Goal: Task Accomplishment & Management: Use online tool/utility

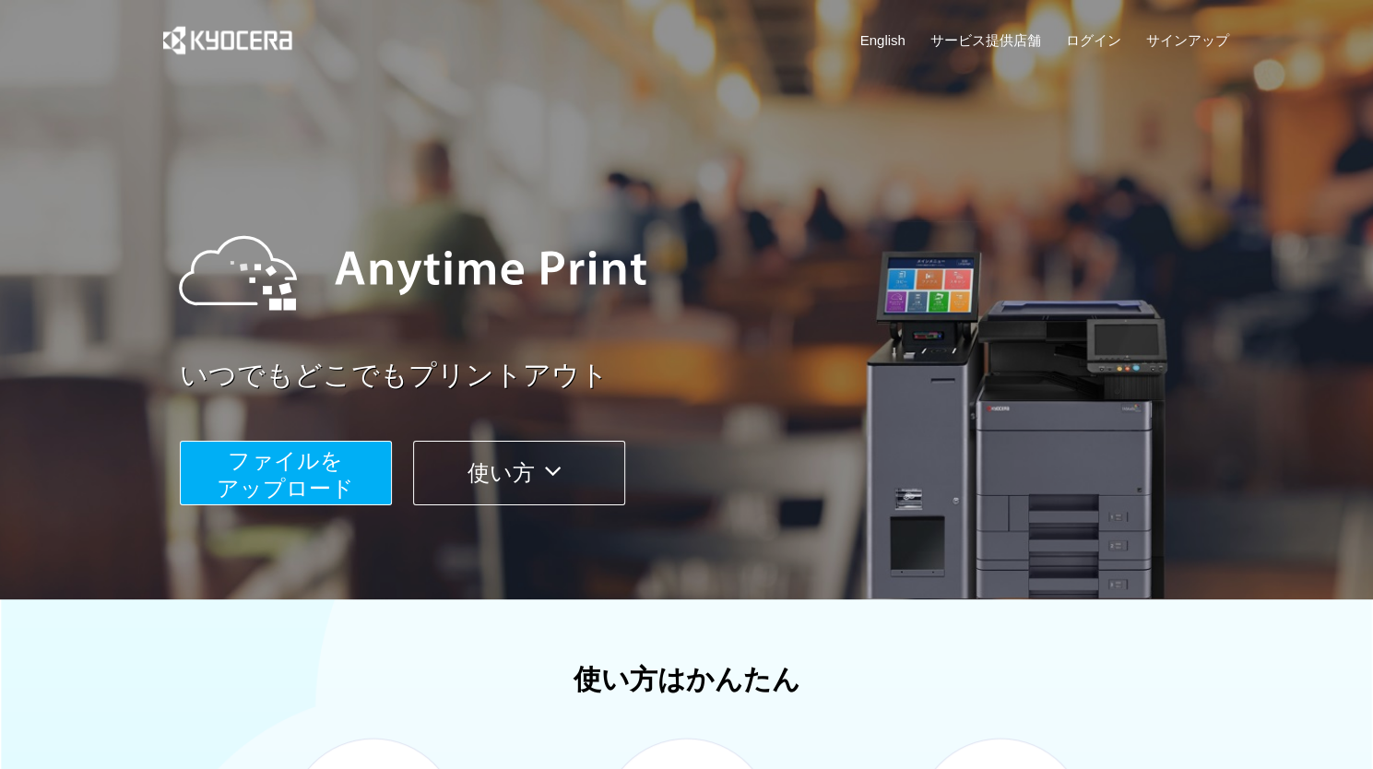
click at [319, 465] on span "ファイルを ​​アップロード" at bounding box center [285, 474] width 137 height 53
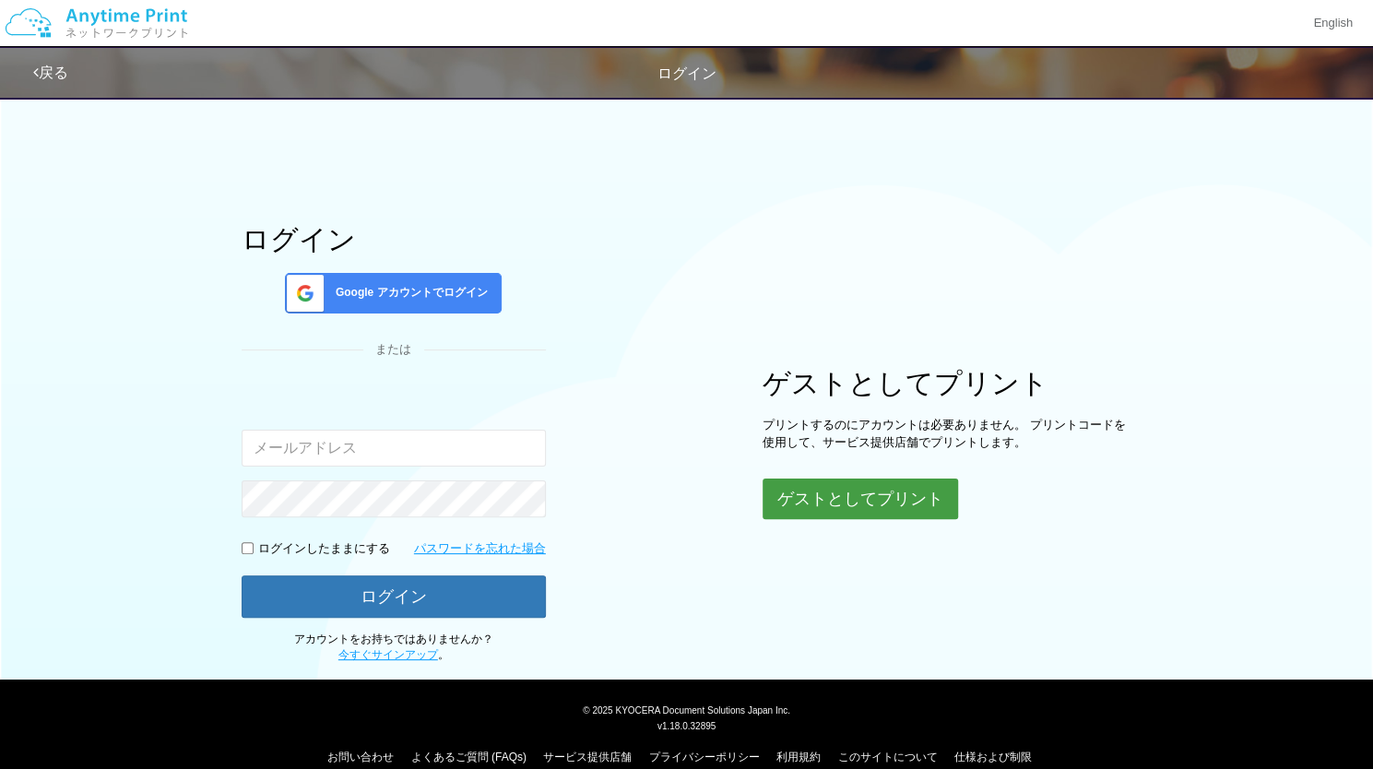
click at [819, 488] on button "ゲストとしてプリント" at bounding box center [860, 499] width 195 height 41
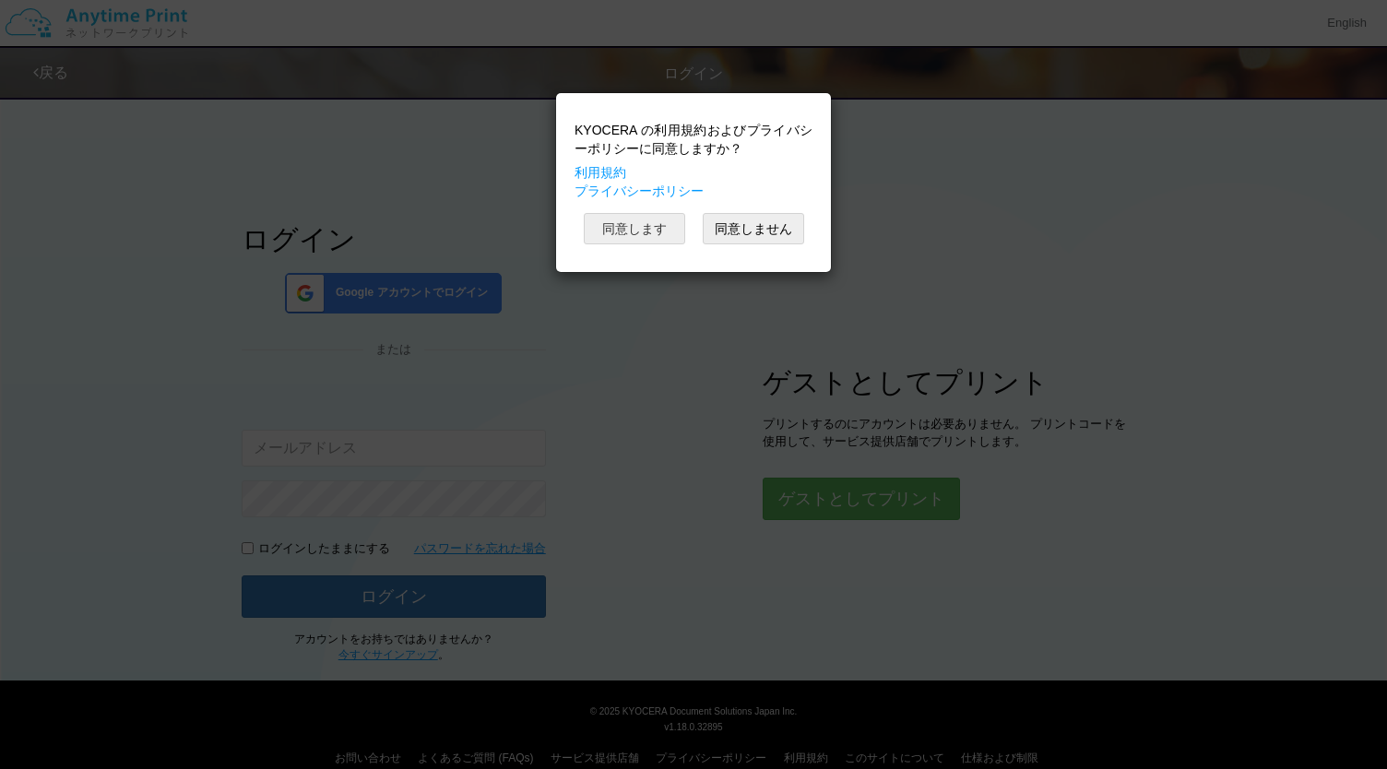
click at [639, 222] on button "同意します" at bounding box center [634, 228] width 101 height 31
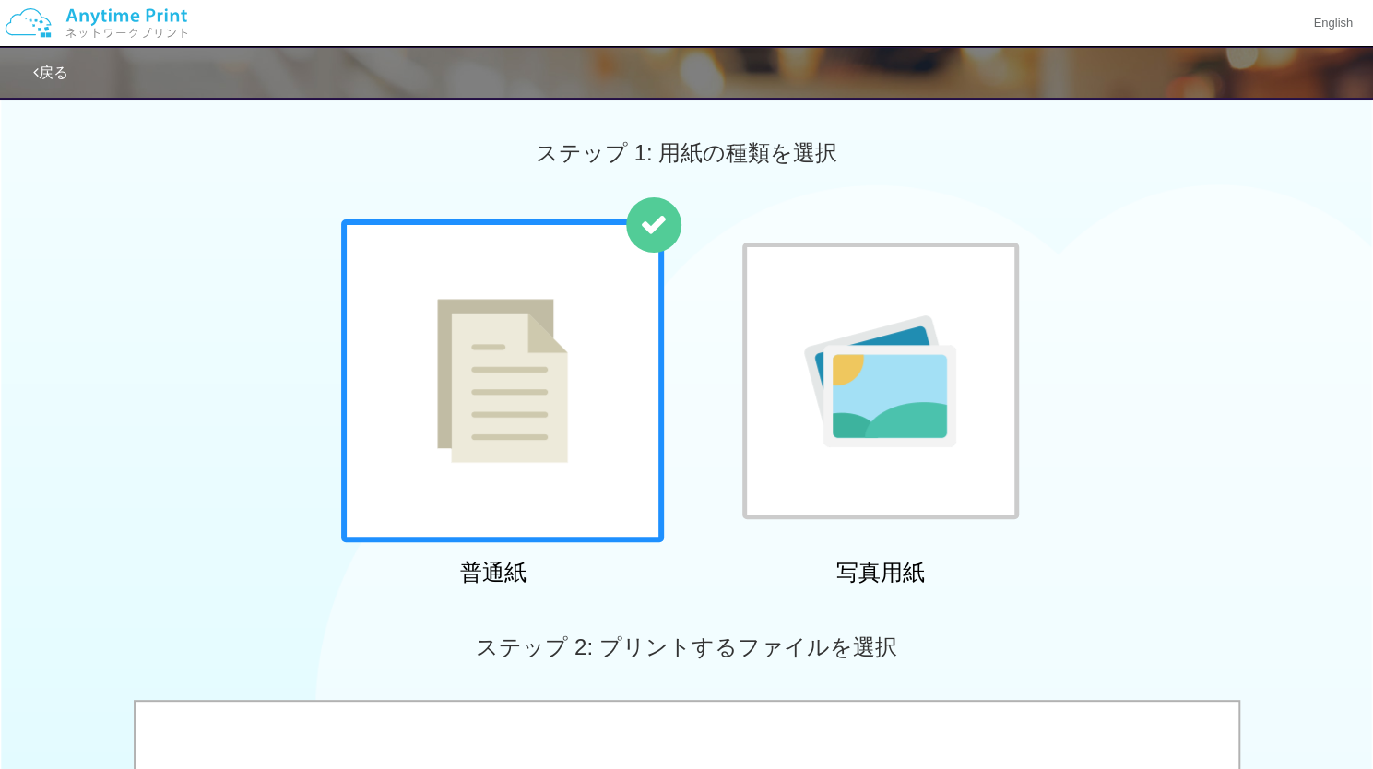
click at [564, 418] on img at bounding box center [502, 381] width 131 height 164
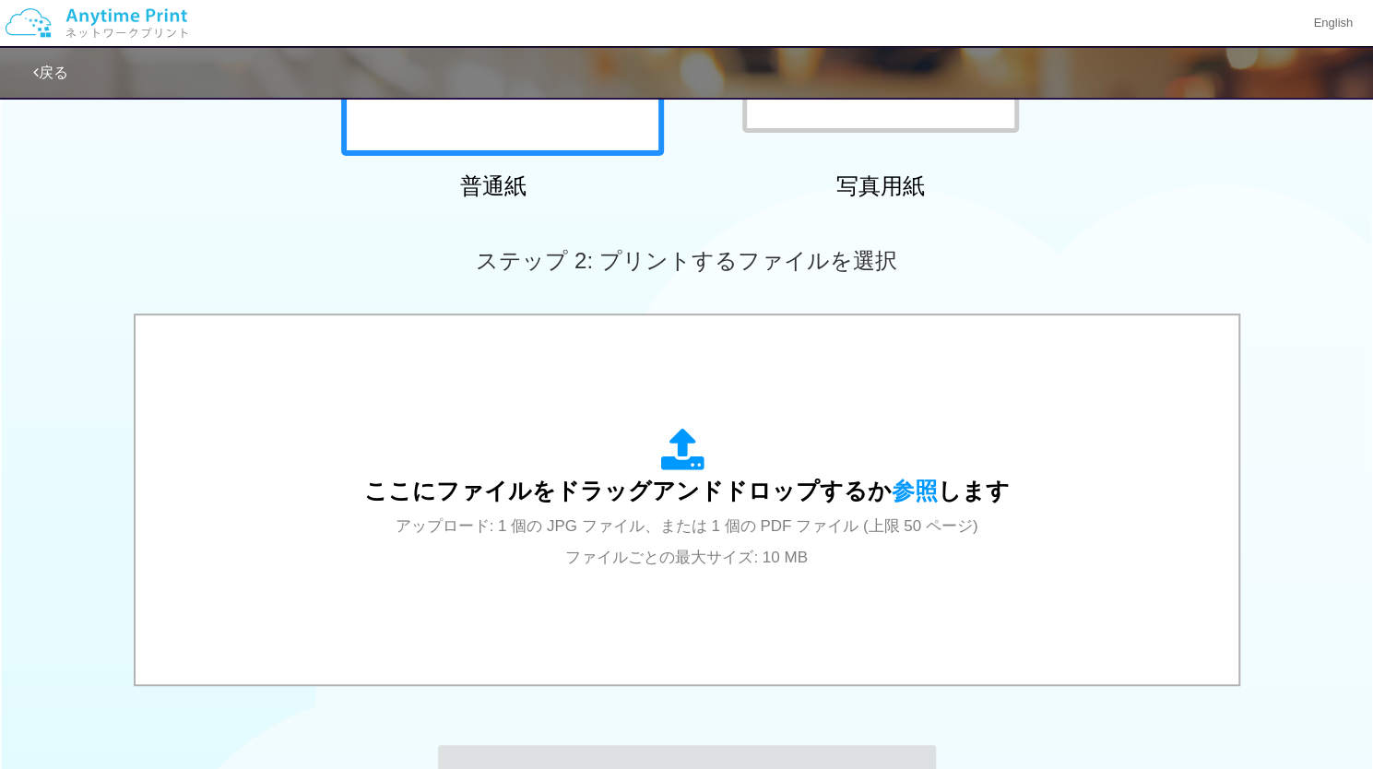
scroll to position [408, 0]
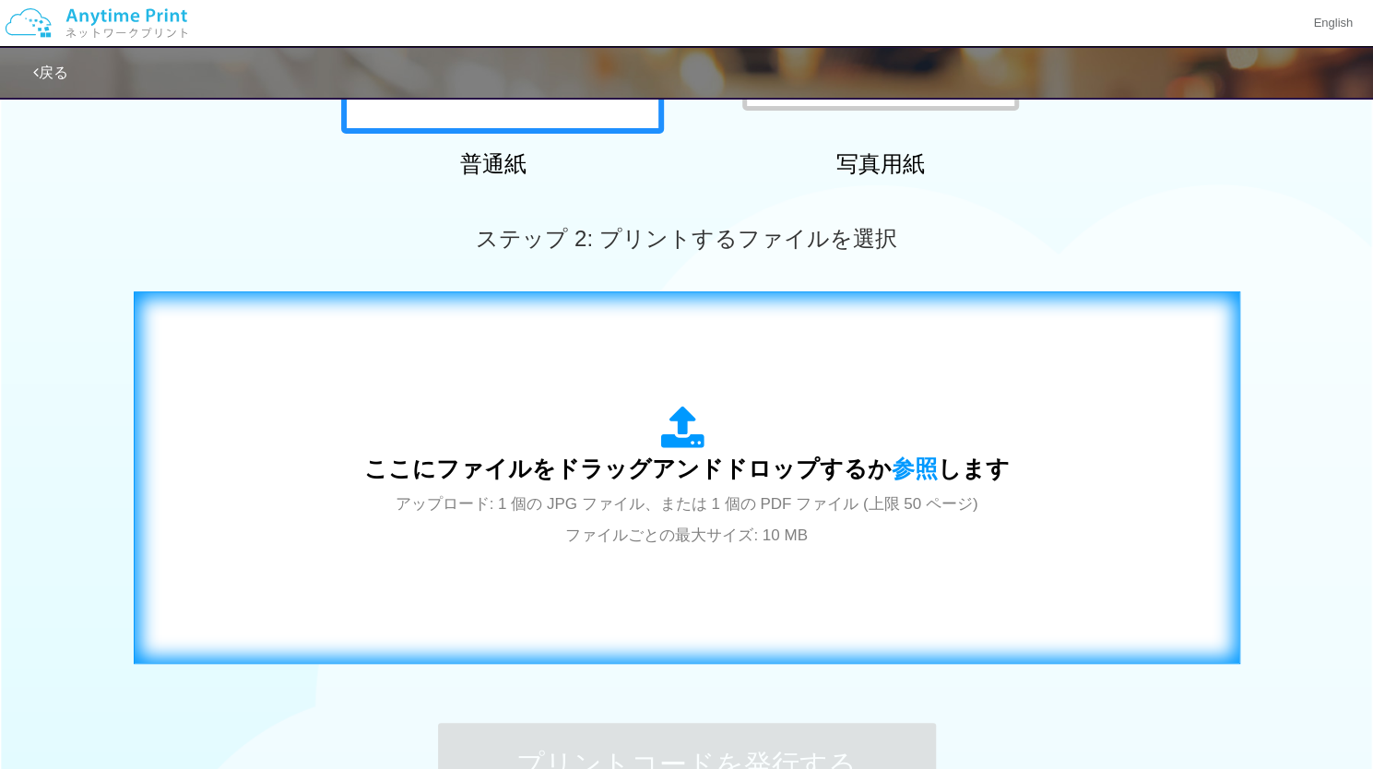
click at [568, 466] on span "ここにファイルをドラッグアンドドロップするか 参照 します" at bounding box center [686, 468] width 645 height 26
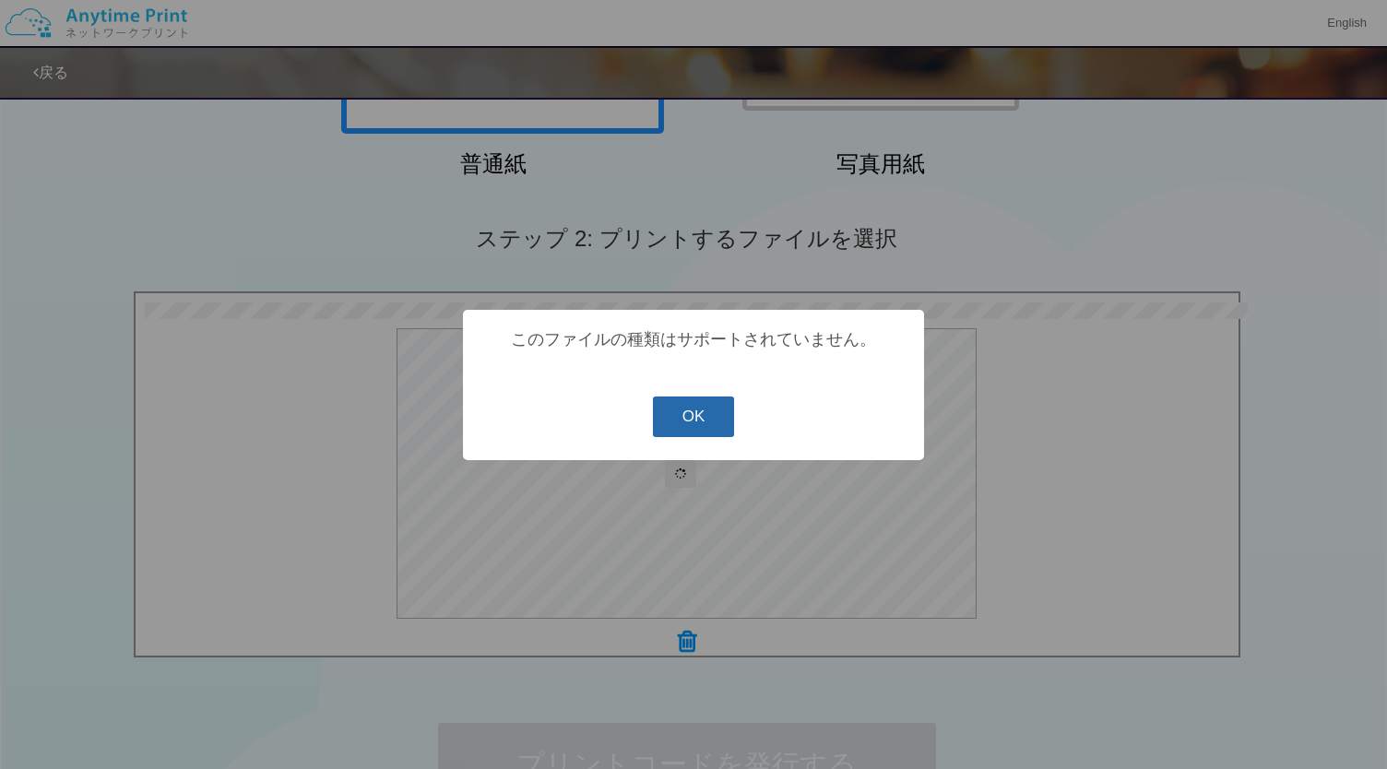
click at [698, 403] on button "OK" at bounding box center [694, 416] width 82 height 41
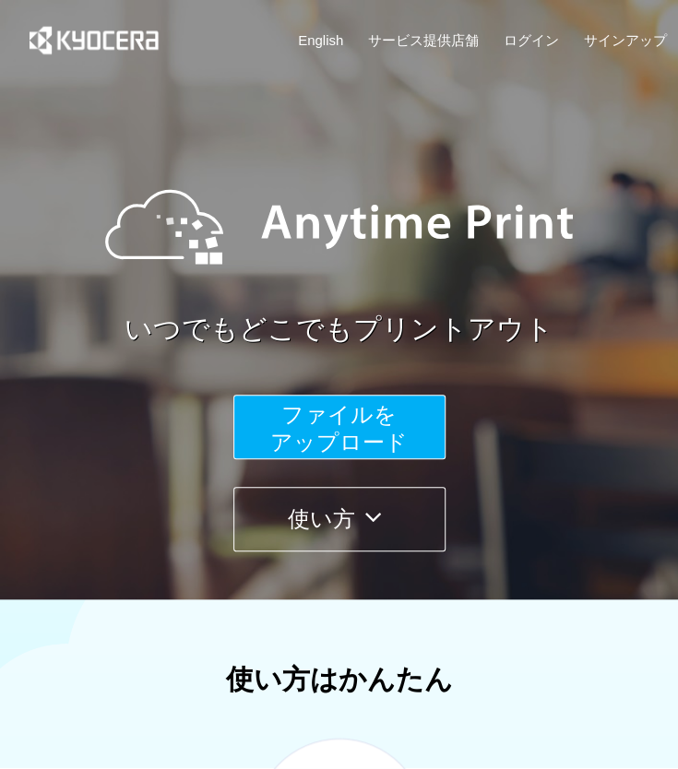
click at [344, 406] on span "ファイルを ​​アップロード" at bounding box center [338, 428] width 137 height 53
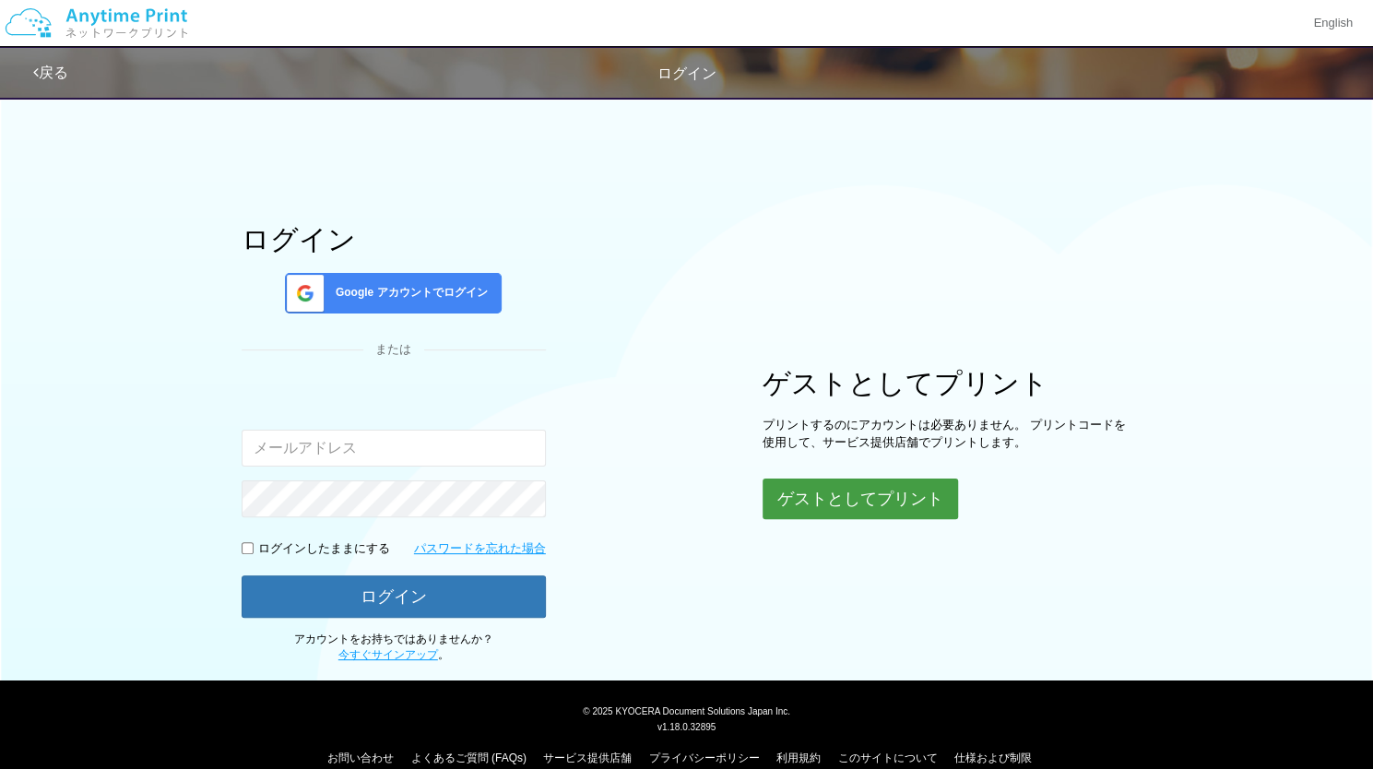
click at [691, 488] on button "ゲストとしてプリント" at bounding box center [860, 499] width 195 height 41
click at [691, 488] on body "English 戻る ログイン ログイン Google アカウントでログイン または 入力されたメールアドレスまたはパスワードが正しくありません。 。" at bounding box center [686, 384] width 1373 height 769
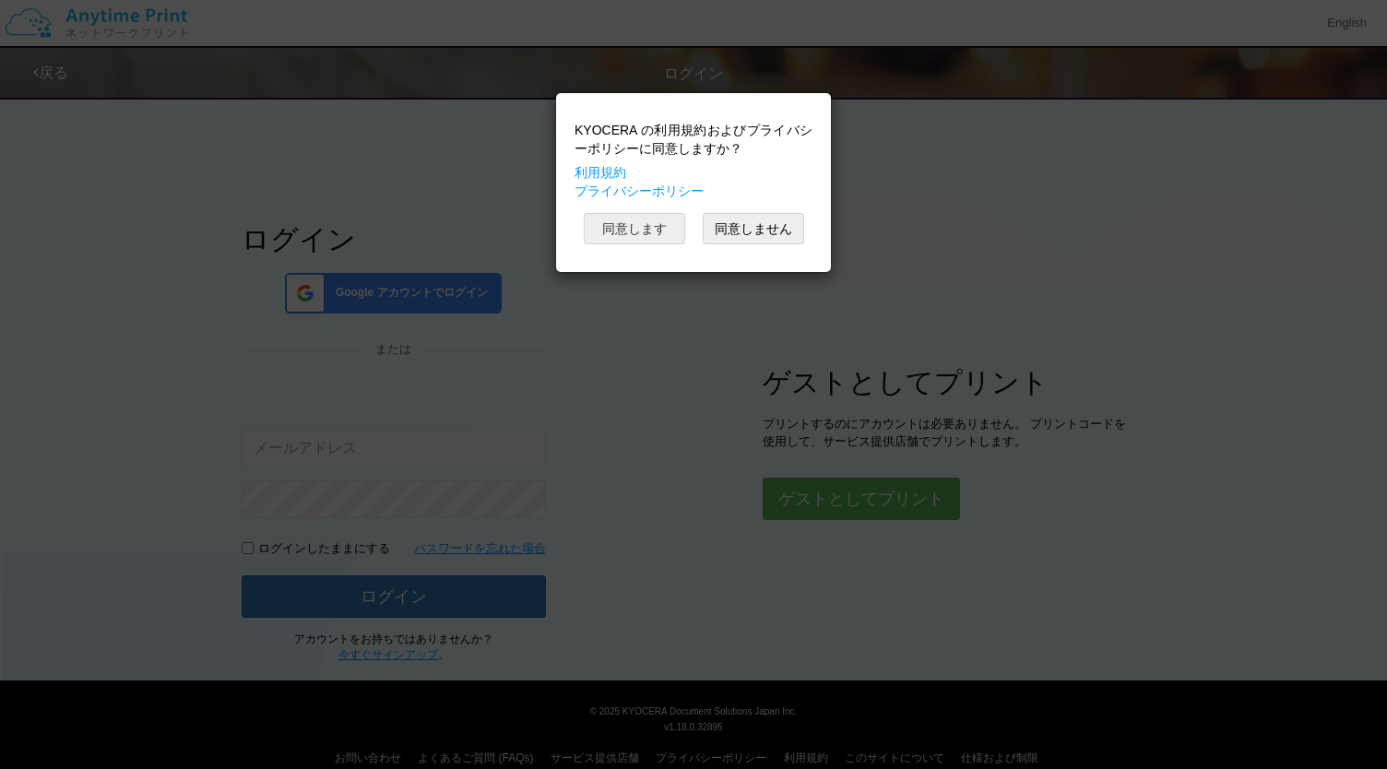
click at [647, 230] on button "同意します" at bounding box center [634, 228] width 101 height 31
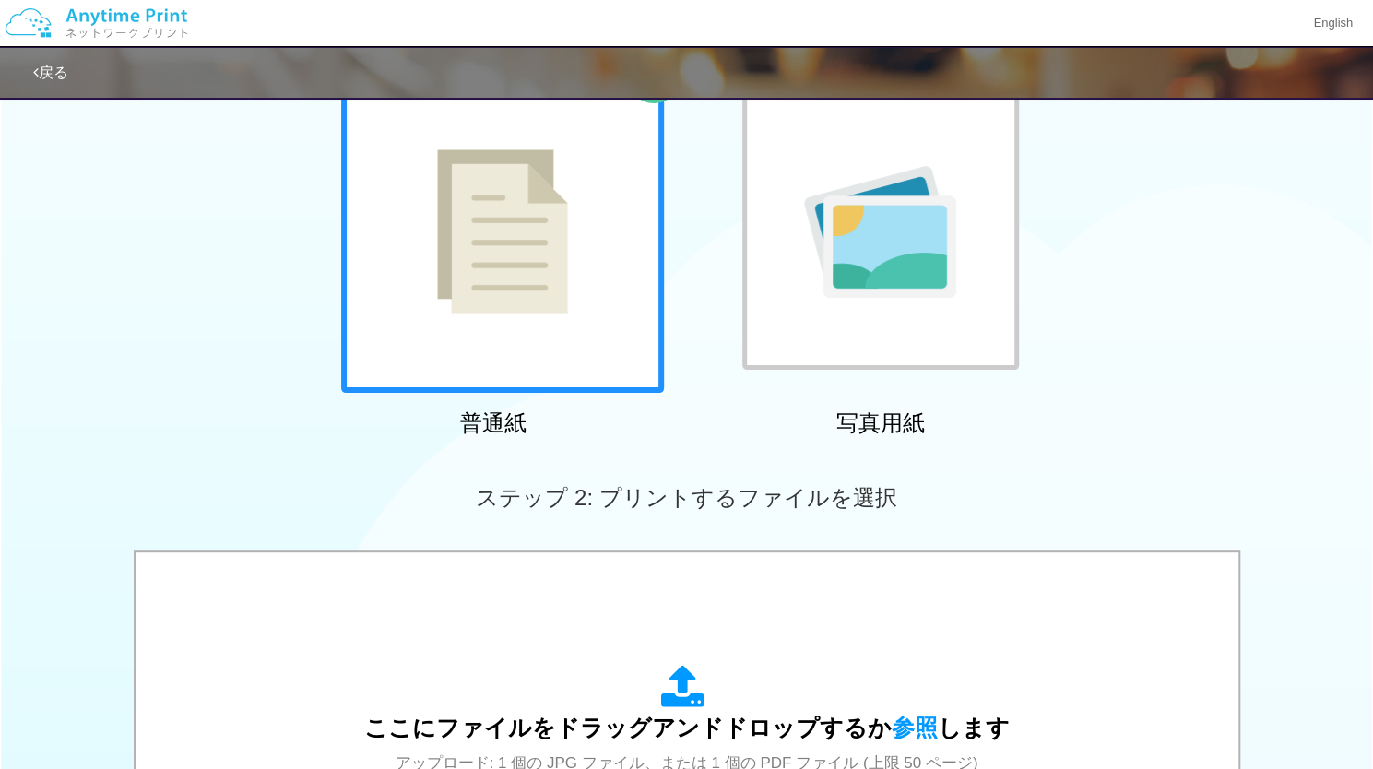
scroll to position [148, 0]
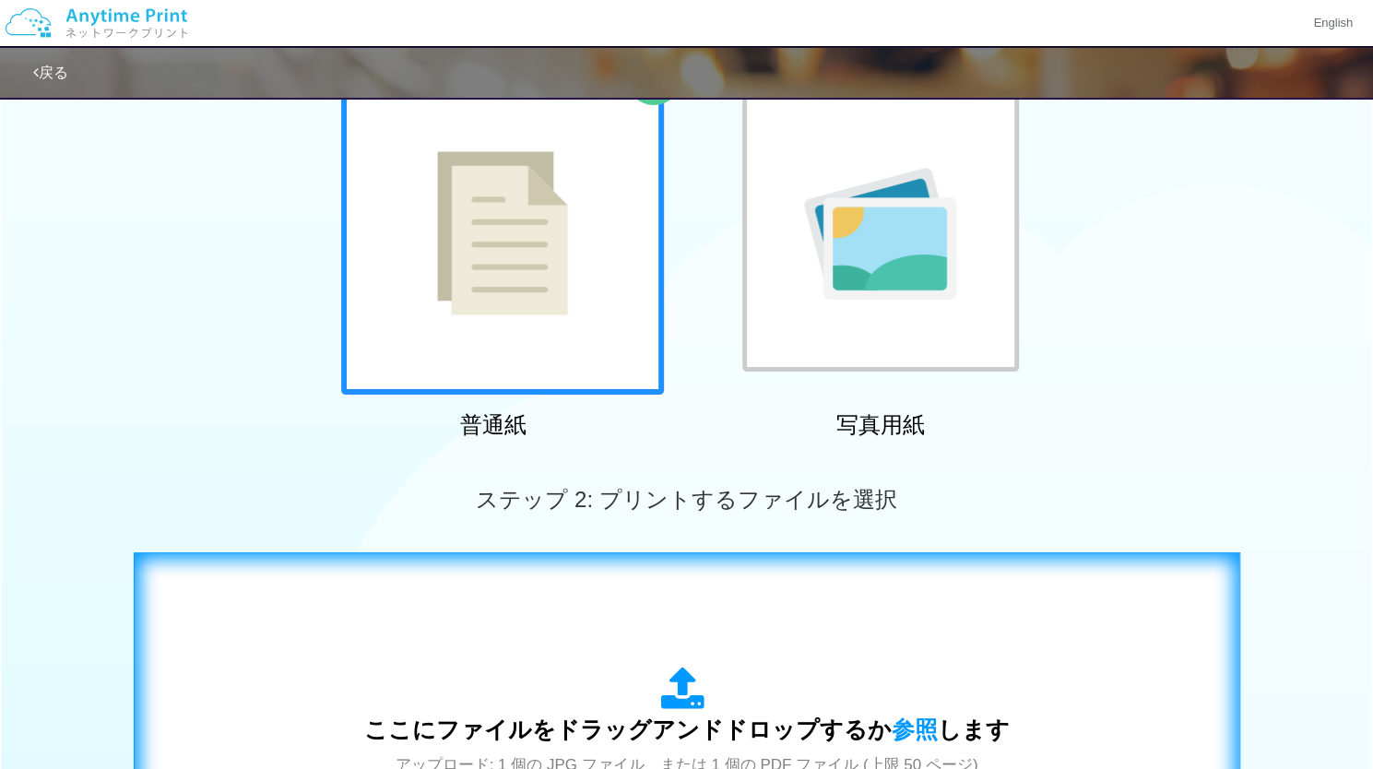
click at [439, 661] on div "ここにファイルをドラッグアンドドロップするか 参照 します アップロード: 1 個の JPG ファイル、または 1 個の PDF ファイル (上限 50 ペー…" at bounding box center [687, 739] width 1068 height 334
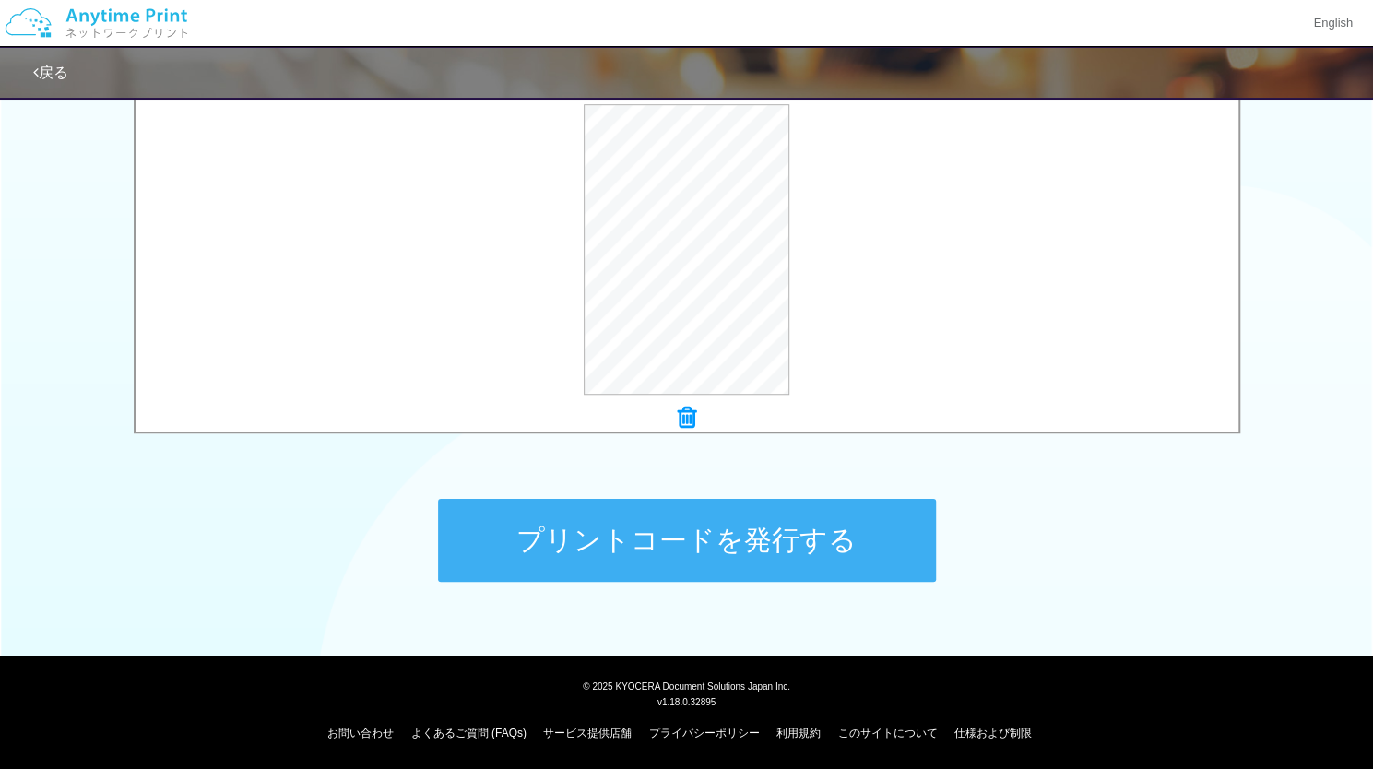
scroll to position [631, 0]
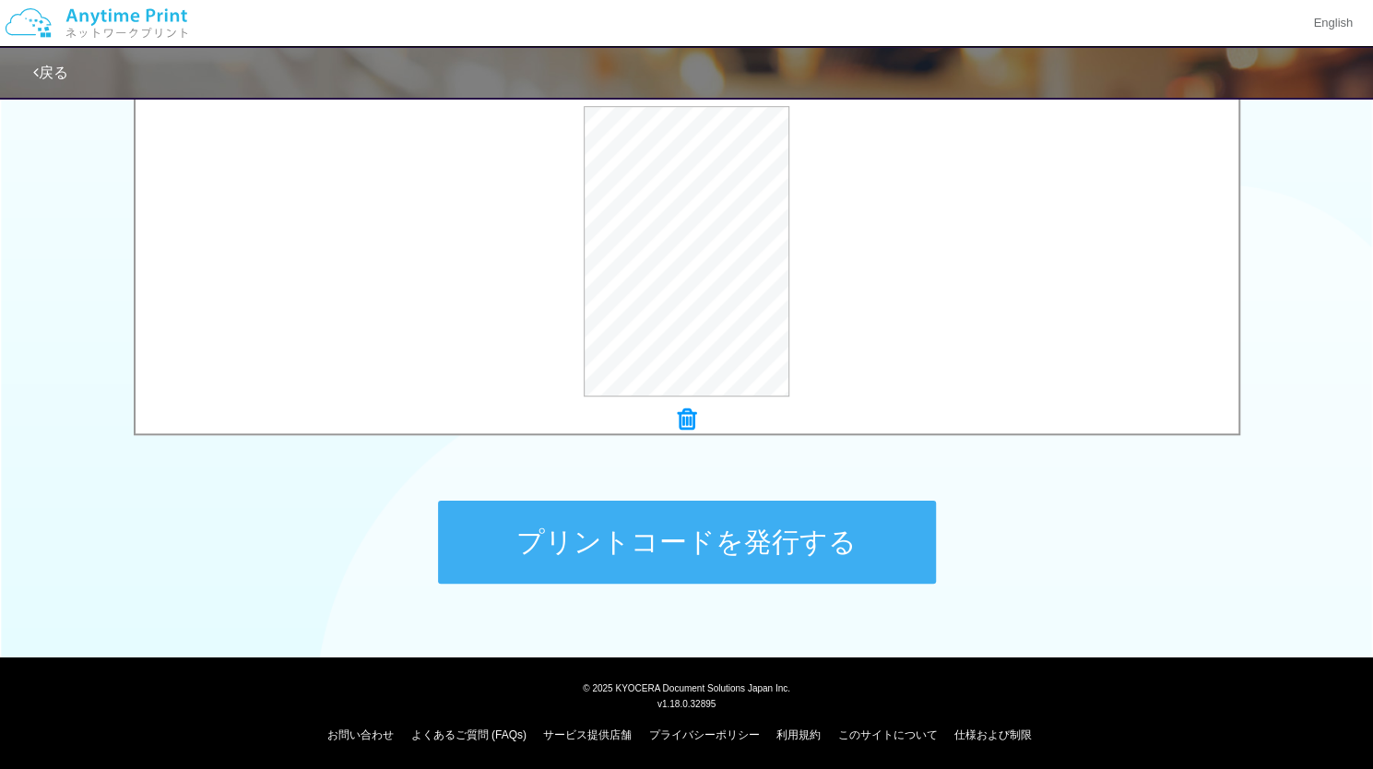
click at [627, 561] on button "プリントコードを発行する" at bounding box center [687, 542] width 498 height 83
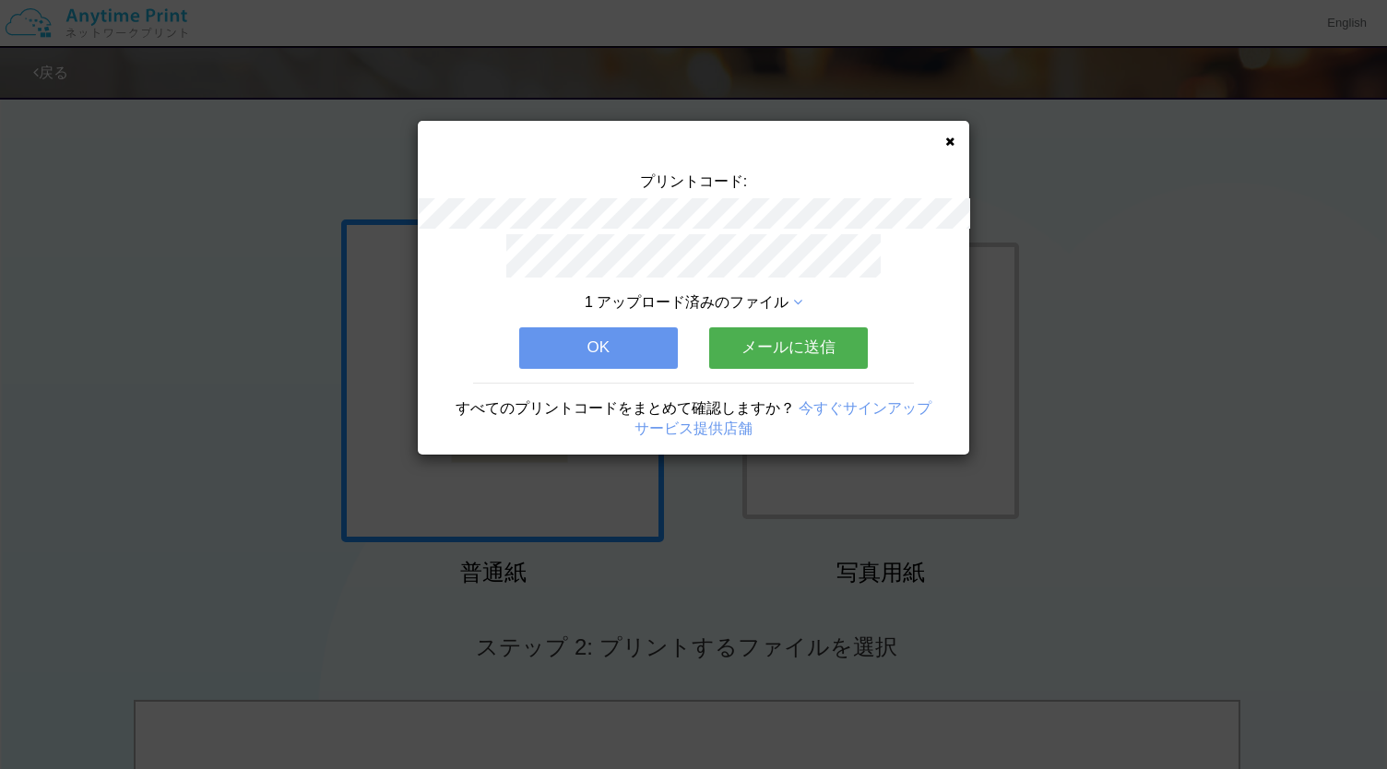
click at [627, 333] on button "OK" at bounding box center [598, 347] width 159 height 41
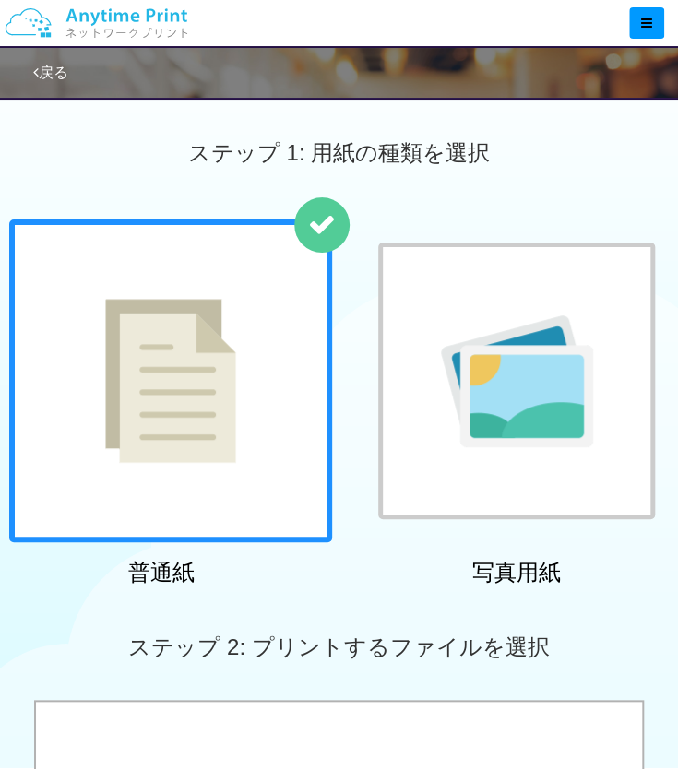
click at [300, 86] on div "戻る" at bounding box center [372, 73] width 678 height 50
